Goal: Information Seeking & Learning: Learn about a topic

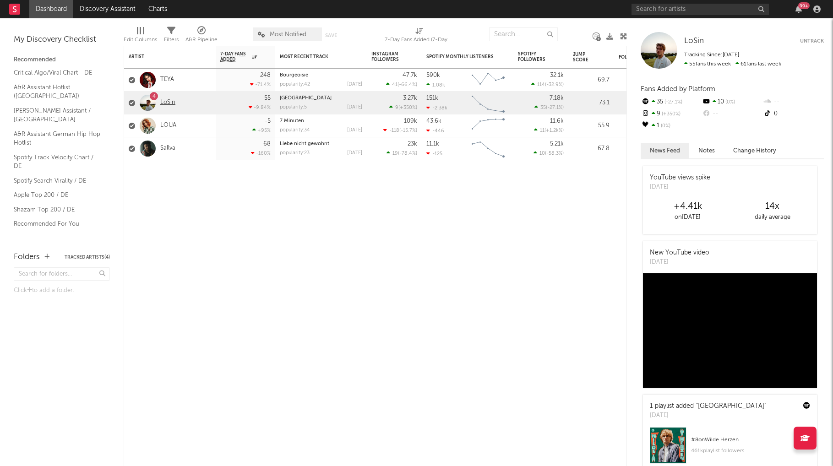
click at [163, 101] on link "LoSin" at bounding box center [167, 103] width 15 height 8
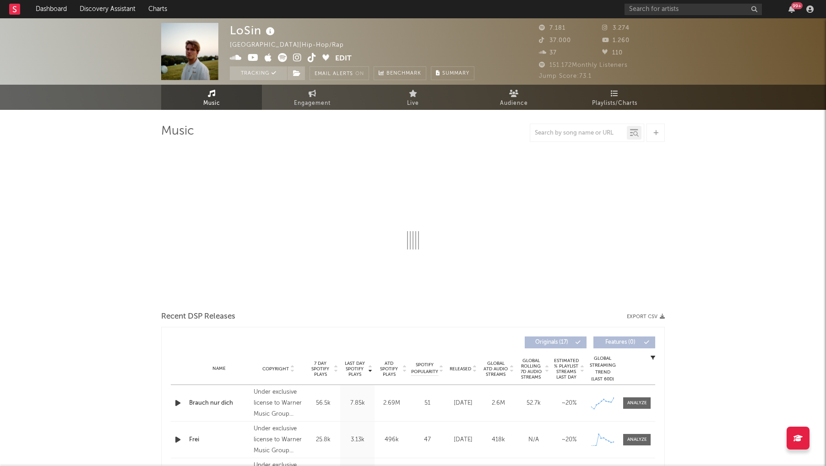
select select "6m"
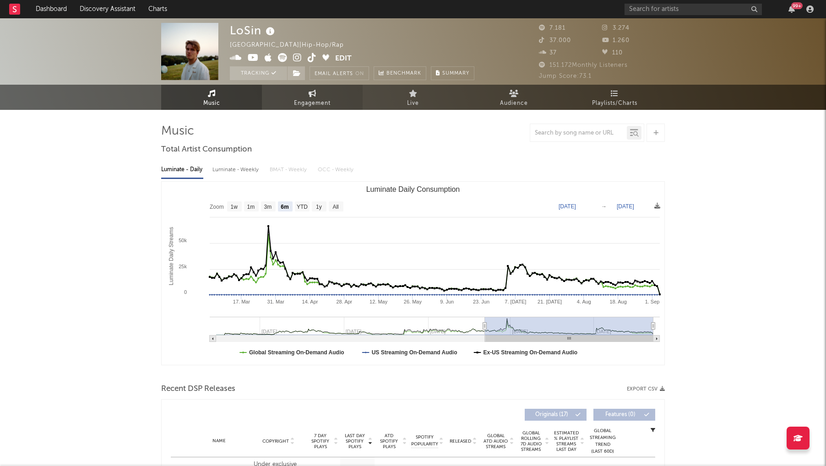
click at [316, 106] on span "Engagement" at bounding box center [312, 103] width 37 height 11
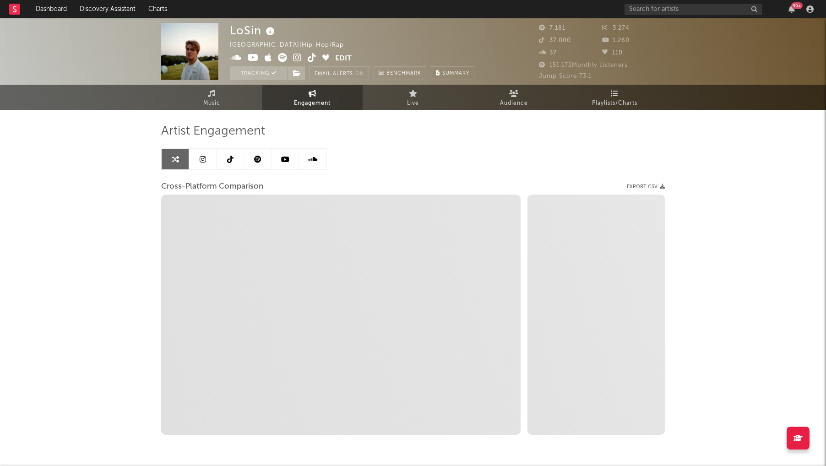
select select "1w"
select select "1m"
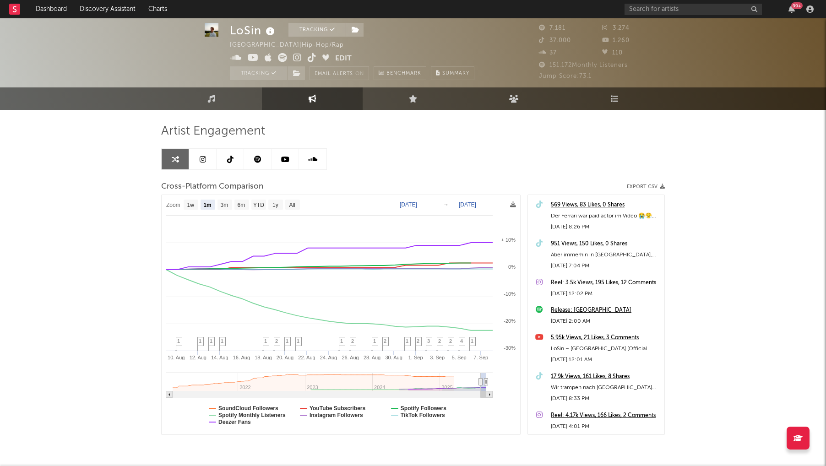
scroll to position [33, 0]
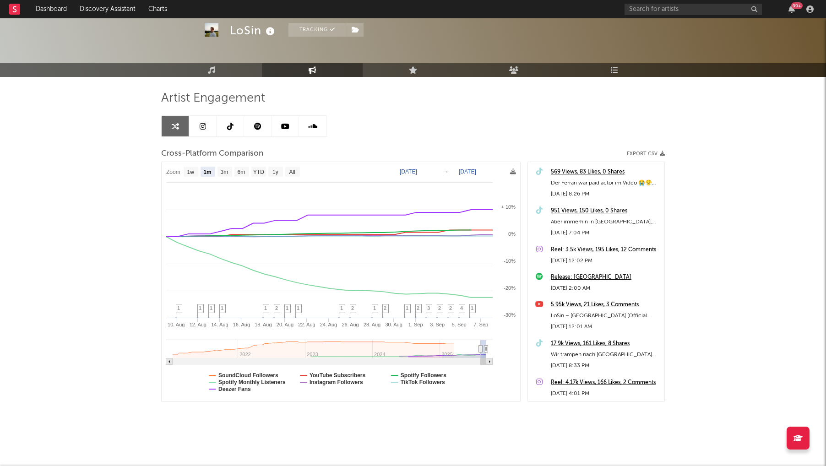
click at [199, 120] on link at bounding box center [202, 126] width 27 height 21
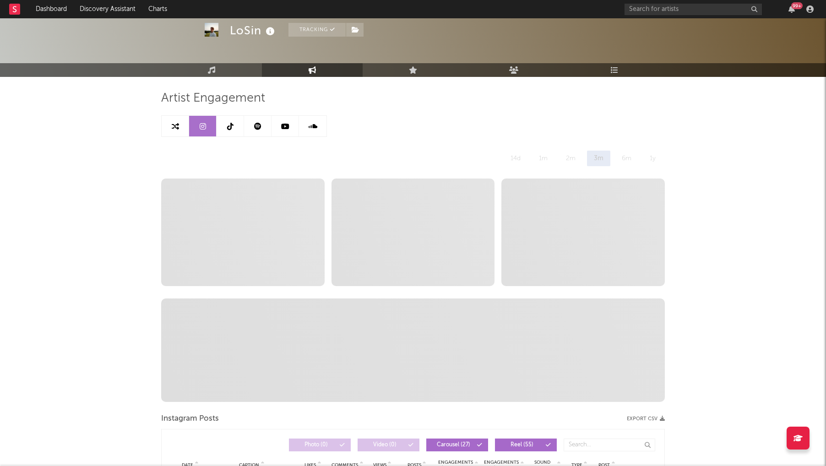
select select "6m"
click at [166, 122] on link at bounding box center [175, 126] width 27 height 21
select select "1m"
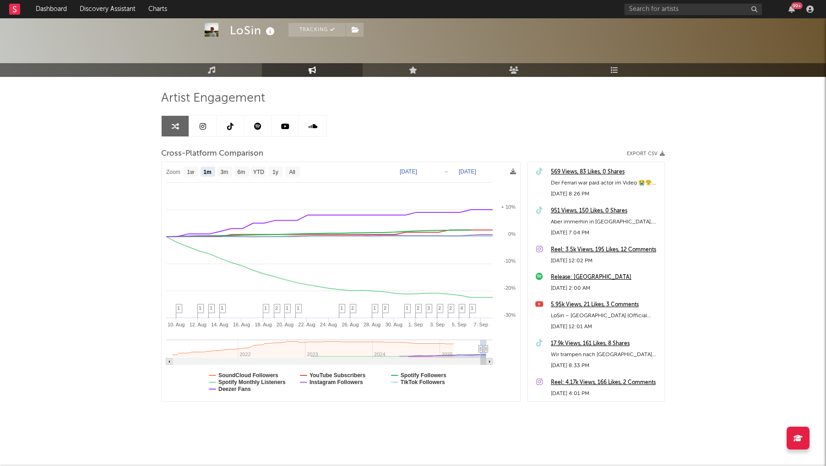
click at [213, 128] on link at bounding box center [202, 126] width 27 height 21
select select "6m"
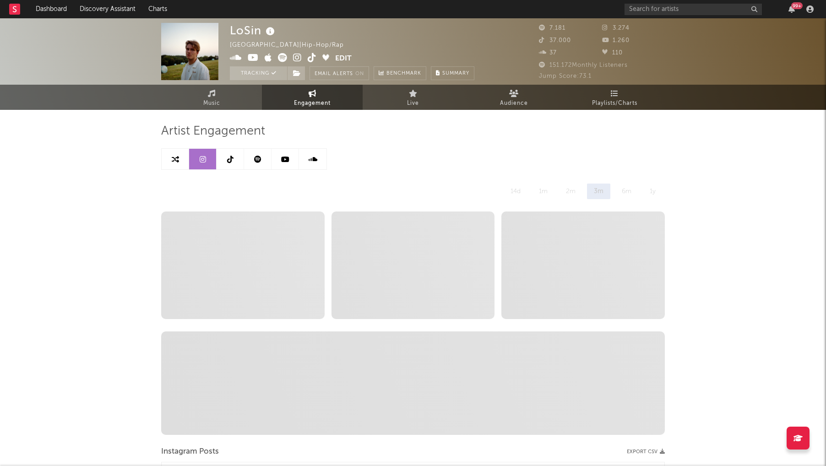
click at [224, 156] on link at bounding box center [230, 159] width 27 height 21
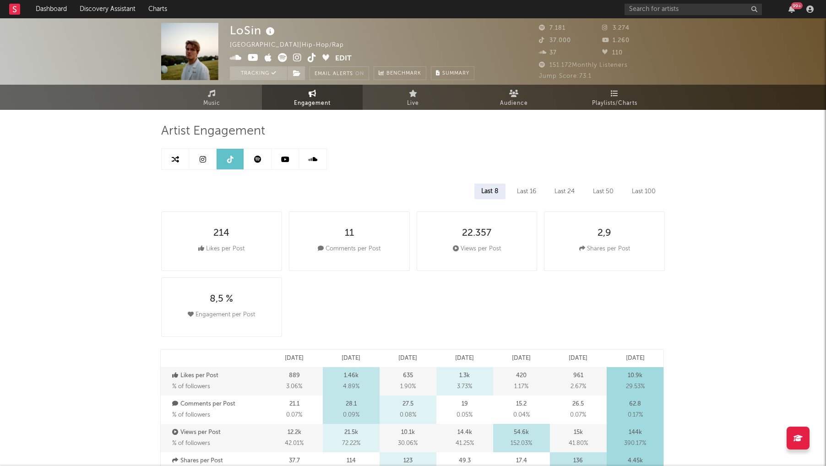
select select "6m"
click at [260, 169] on div at bounding box center [244, 159] width 166 height 22
click at [260, 162] on icon at bounding box center [257, 159] width 7 height 7
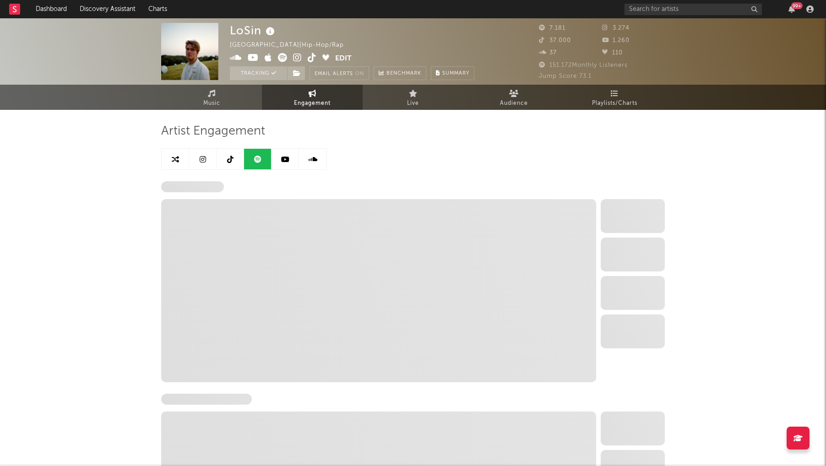
select select "6m"
select select "1w"
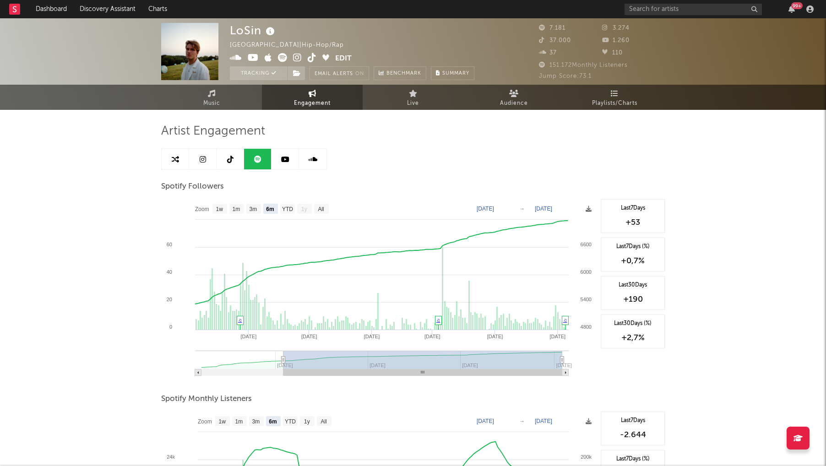
click at [290, 161] on link at bounding box center [285, 159] width 27 height 21
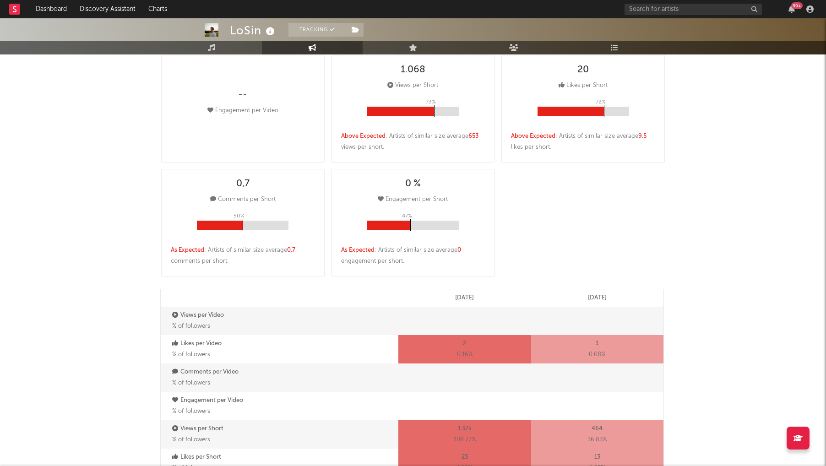
select select "6m"
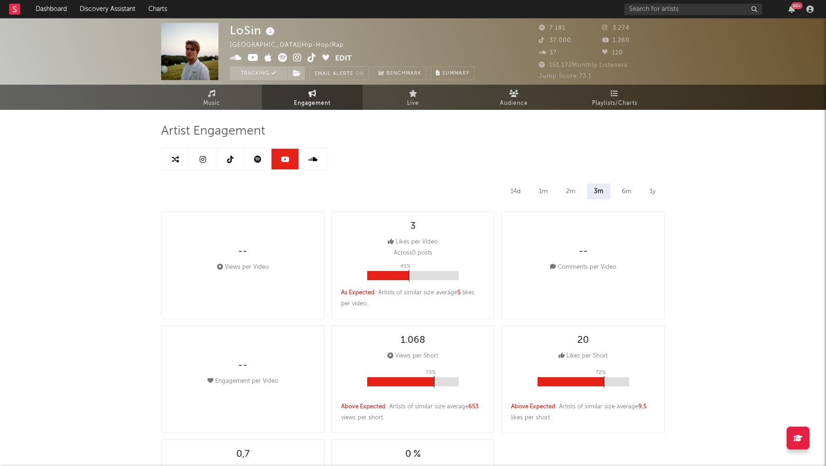
click at [311, 158] on icon at bounding box center [312, 159] width 9 height 7
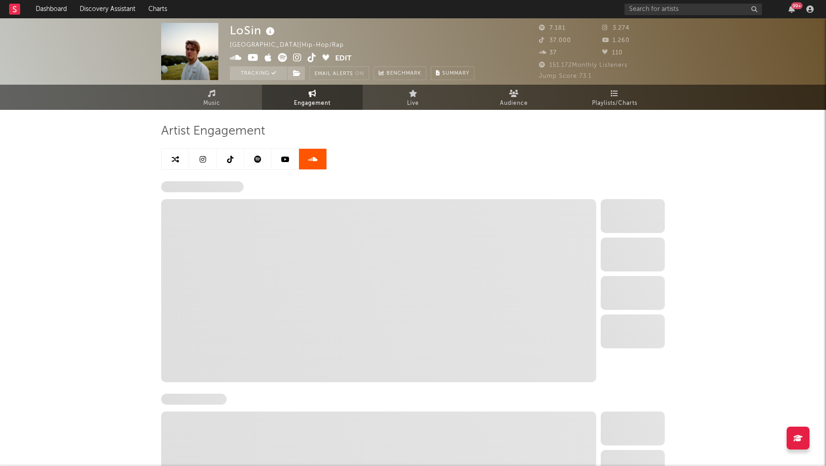
select select "6m"
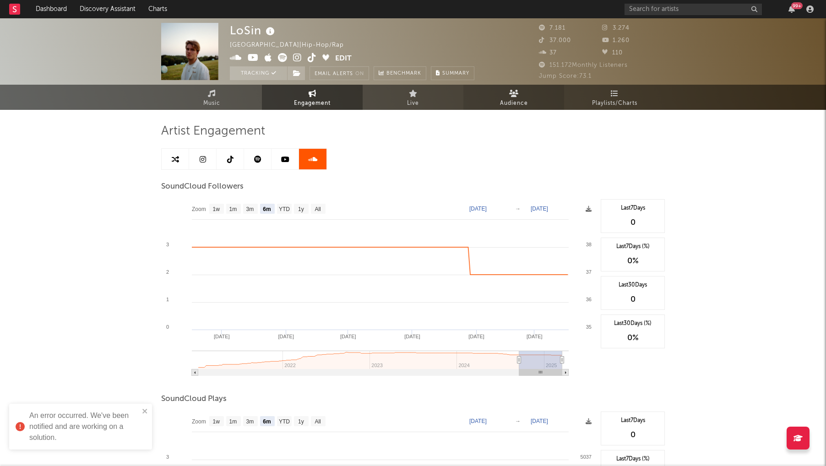
click at [512, 98] on span "Audience" at bounding box center [514, 103] width 28 height 11
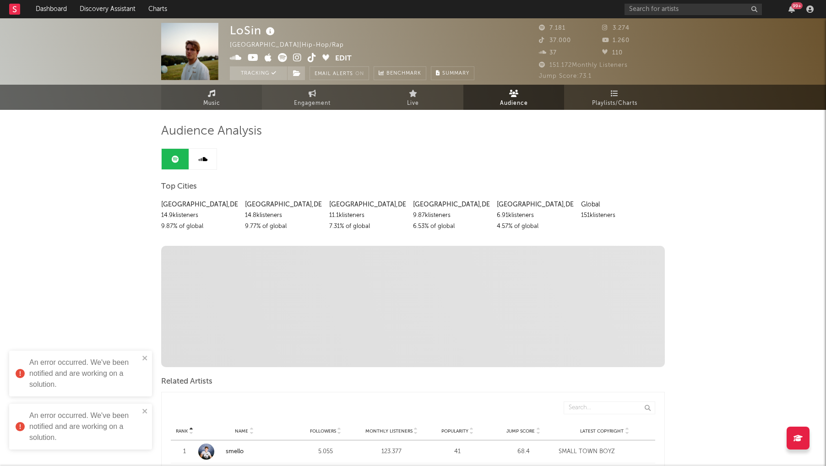
click at [209, 100] on span "Music" at bounding box center [211, 103] width 17 height 11
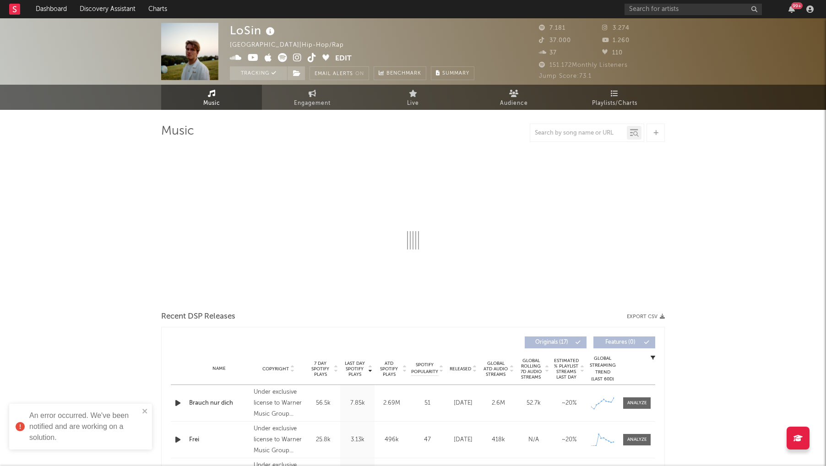
select select "6m"
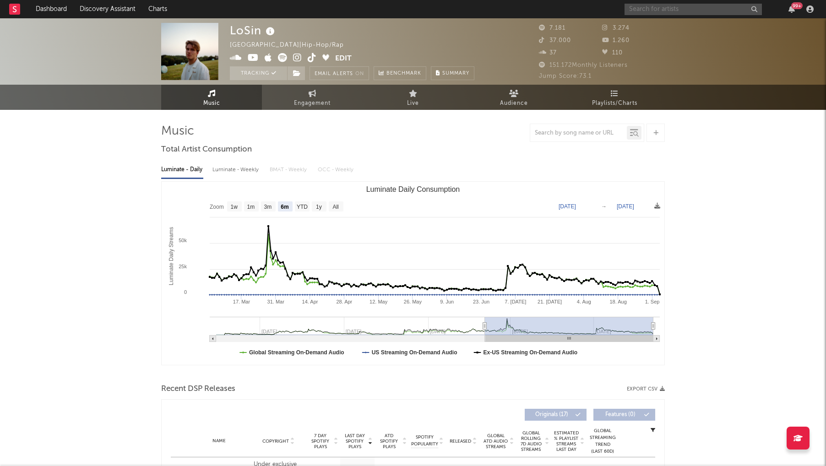
click at [571, 5] on input "text" at bounding box center [693, 9] width 137 height 11
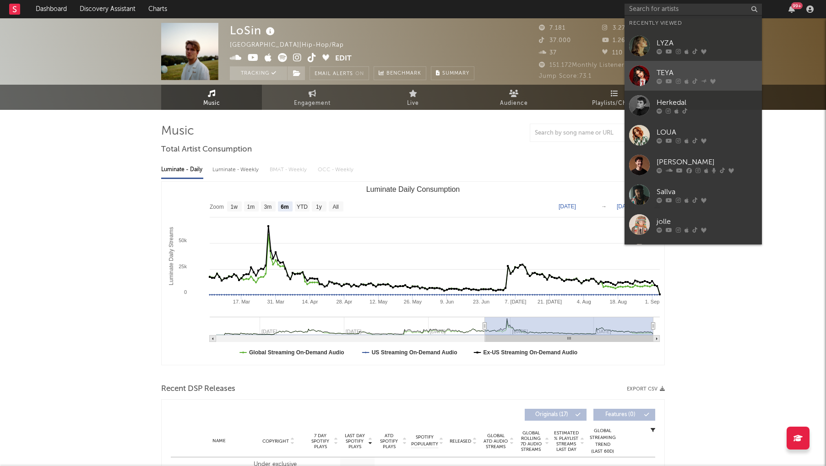
click at [571, 70] on div "TEYA" at bounding box center [707, 72] width 101 height 11
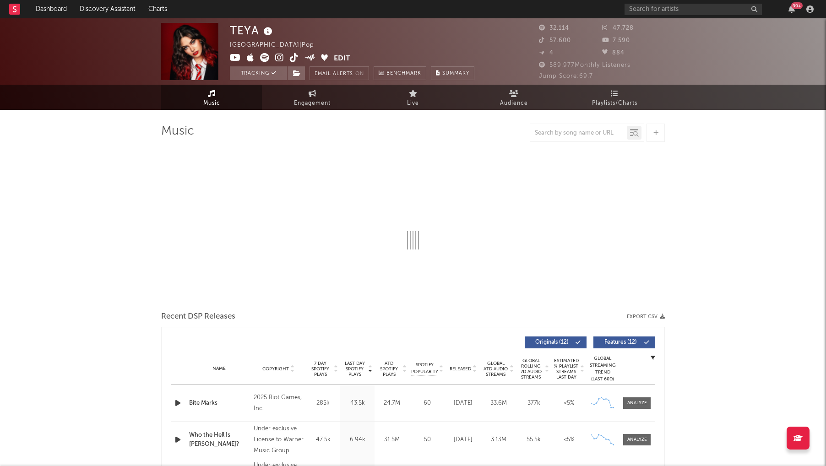
select select "6m"
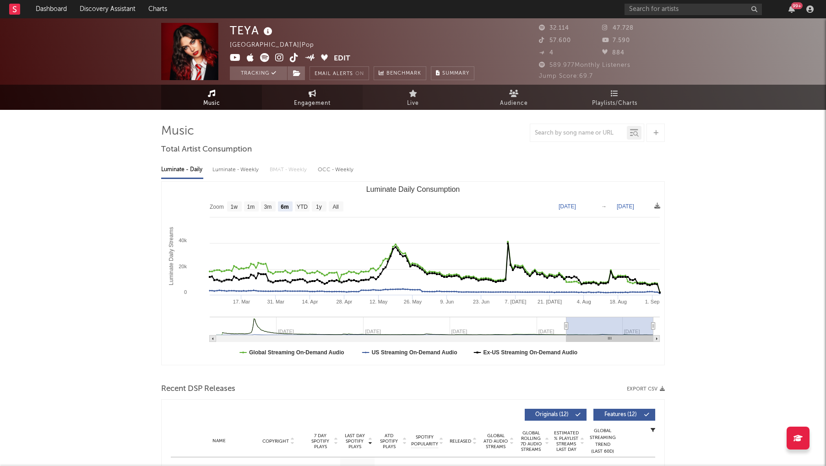
click at [302, 104] on span "Engagement" at bounding box center [312, 103] width 37 height 11
select select "1w"
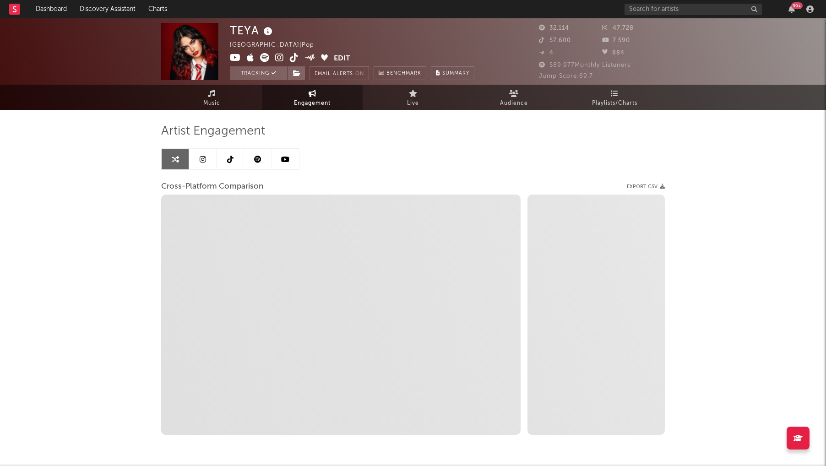
select select "1m"
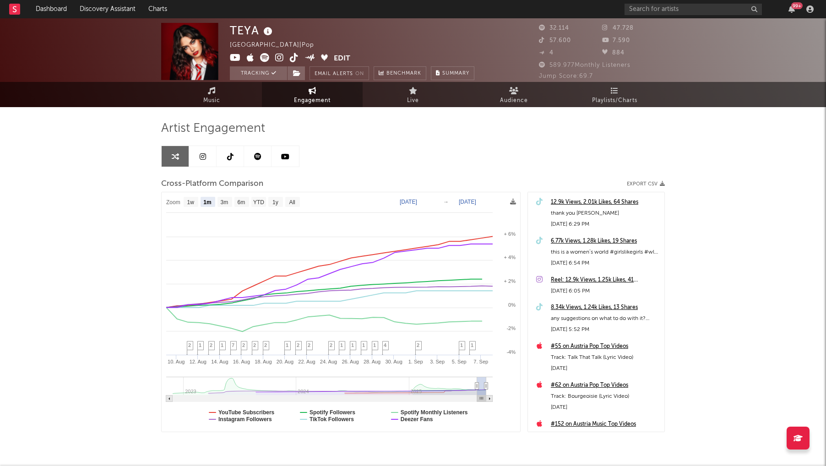
scroll to position [33, 0]
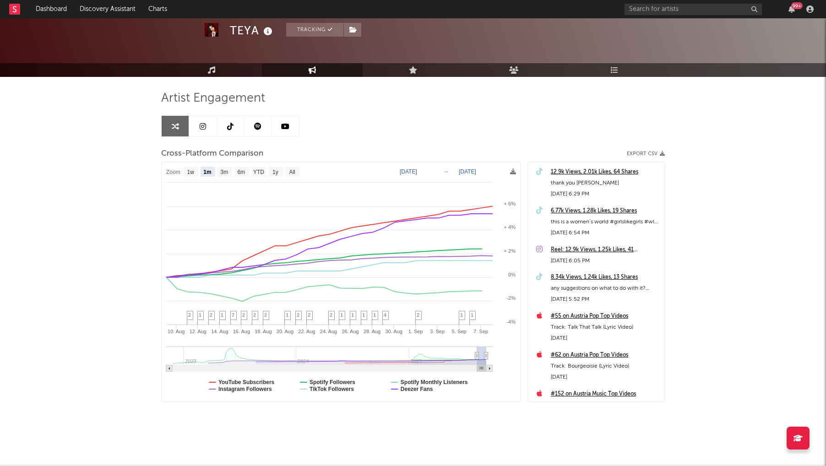
click at [201, 124] on icon at bounding box center [203, 126] width 6 height 7
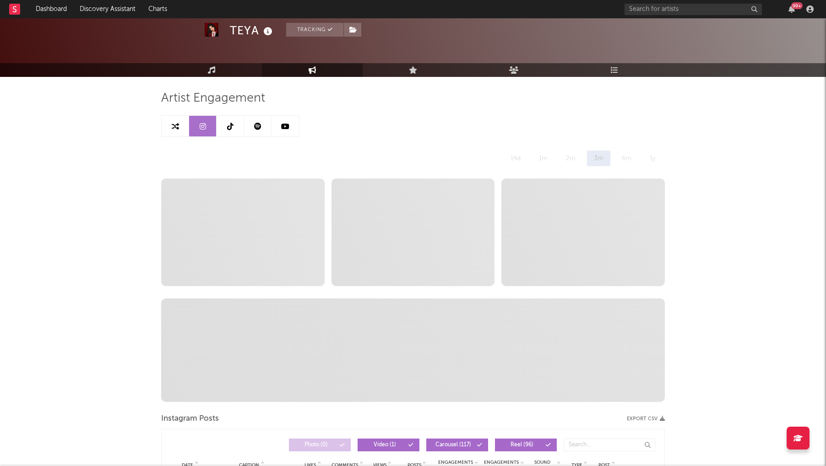
select select "6m"
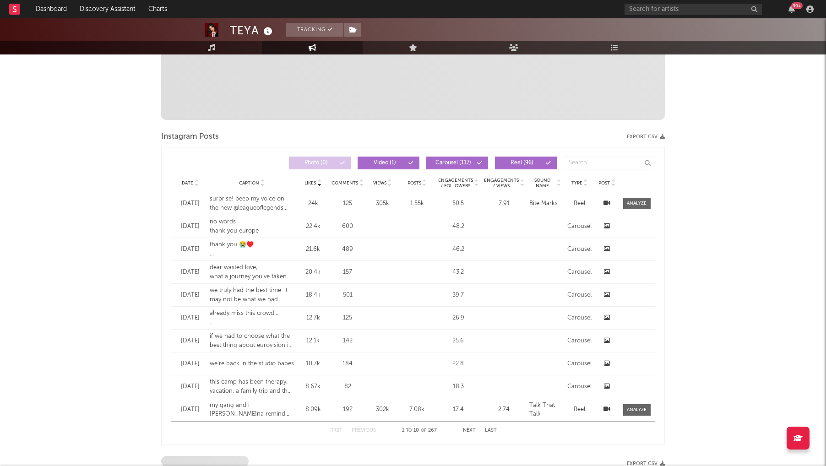
scroll to position [31, 0]
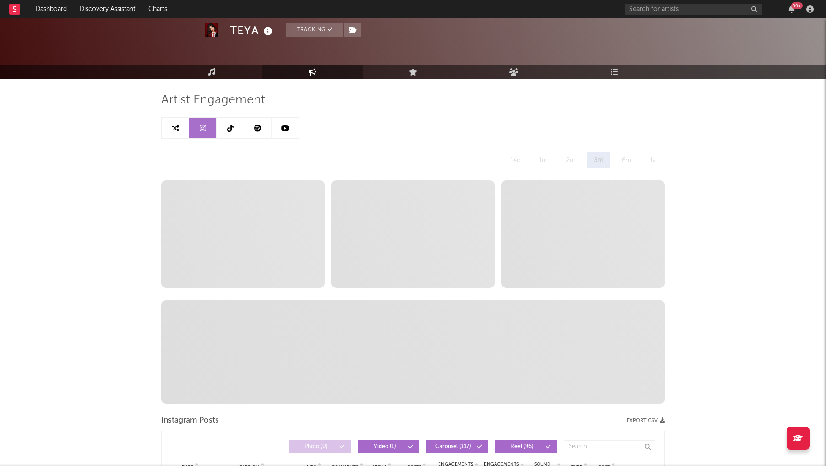
click at [229, 123] on link at bounding box center [230, 128] width 27 height 21
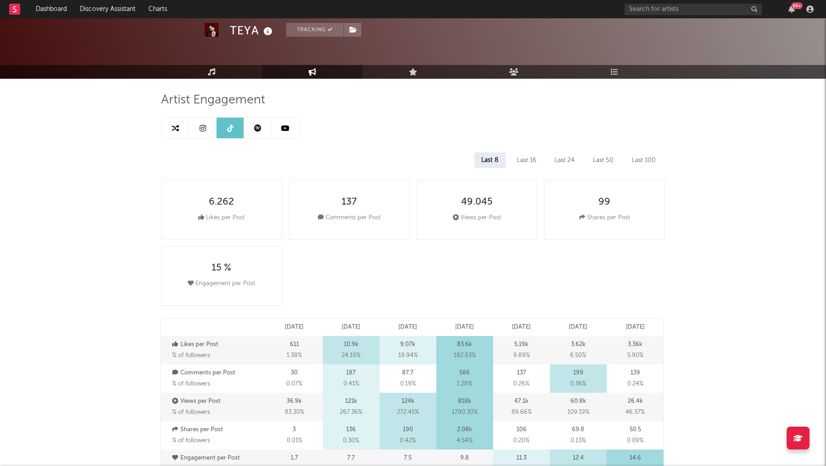
select select "6m"
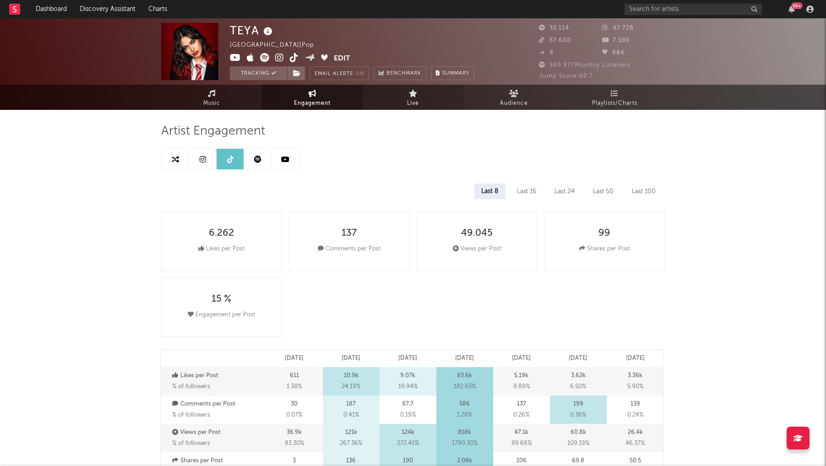
click at [445, 105] on link "Live" at bounding box center [413, 97] width 101 height 25
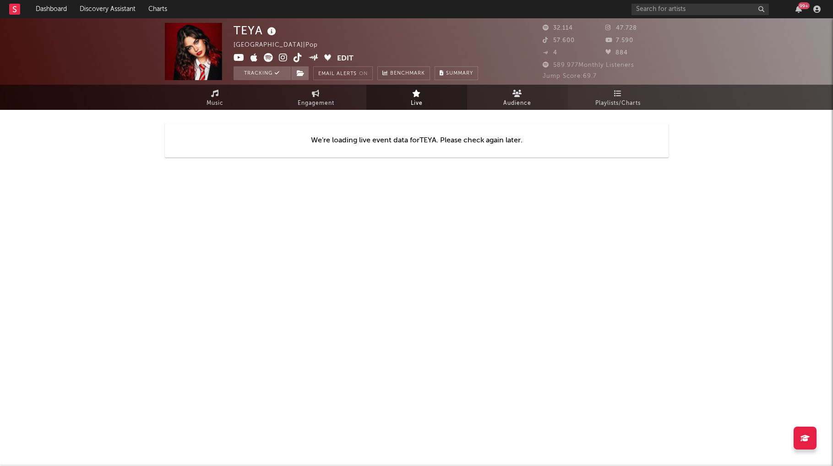
click at [519, 101] on span "Audience" at bounding box center [517, 103] width 28 height 11
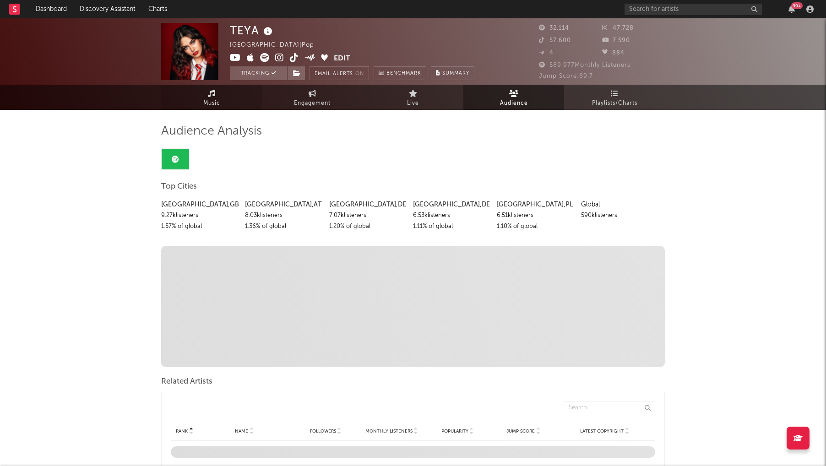
click at [193, 102] on link "Music" at bounding box center [211, 97] width 101 height 25
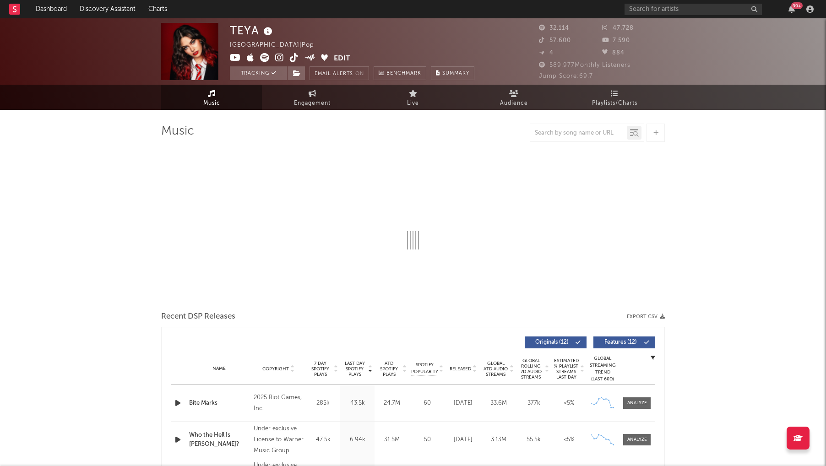
select select "6m"
